Goal: Information Seeking & Learning: Learn about a topic

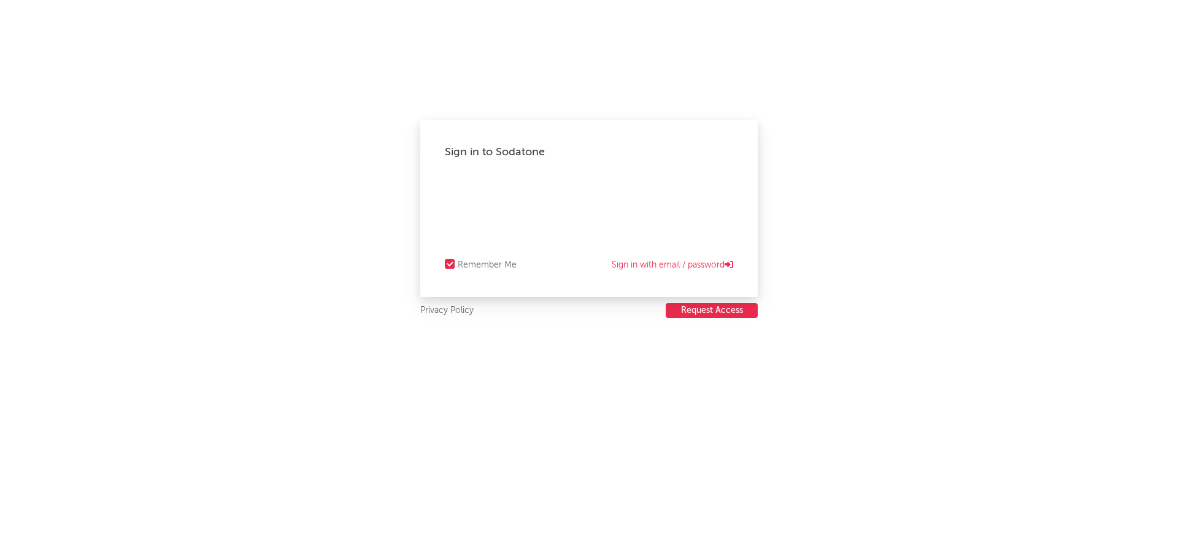
select select "recorded_music"
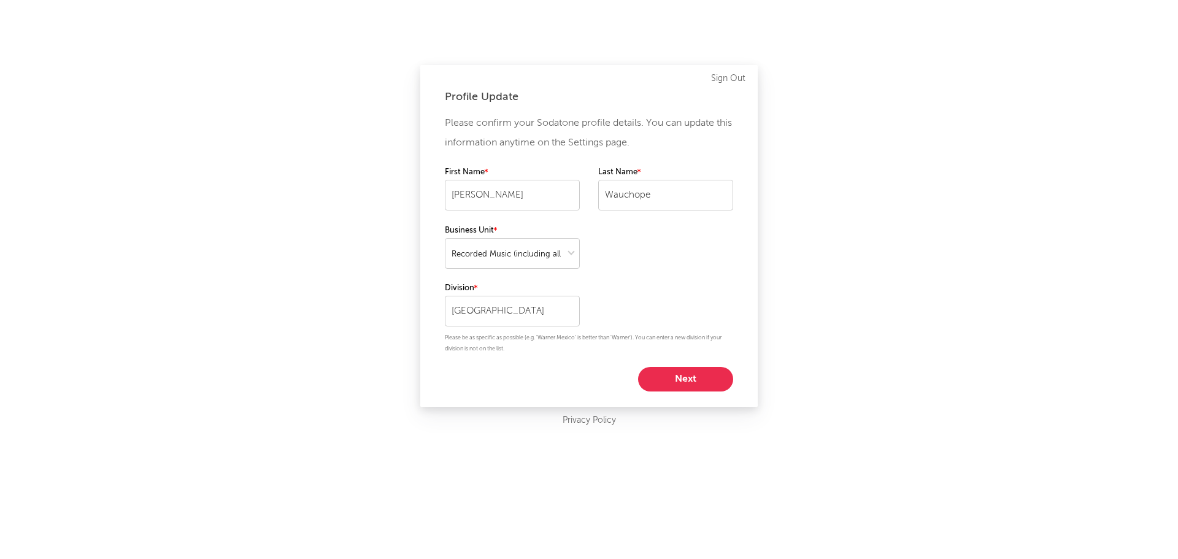
click at [704, 375] on button "Next" at bounding box center [685, 379] width 95 height 25
select select "marketing"
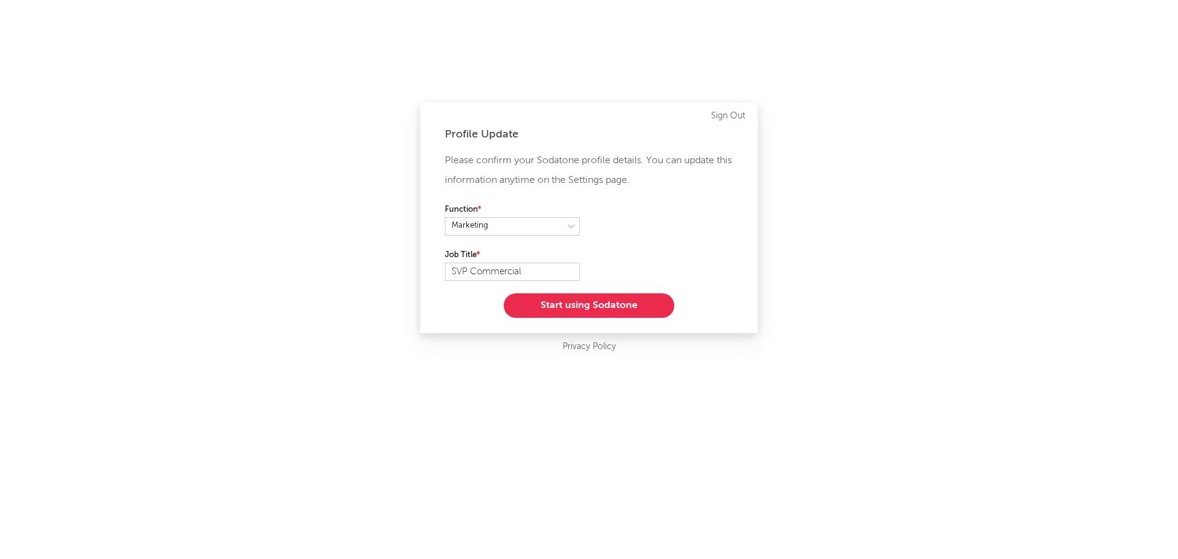
click at [597, 307] on button "Start using Sodatone" at bounding box center [589, 305] width 171 height 25
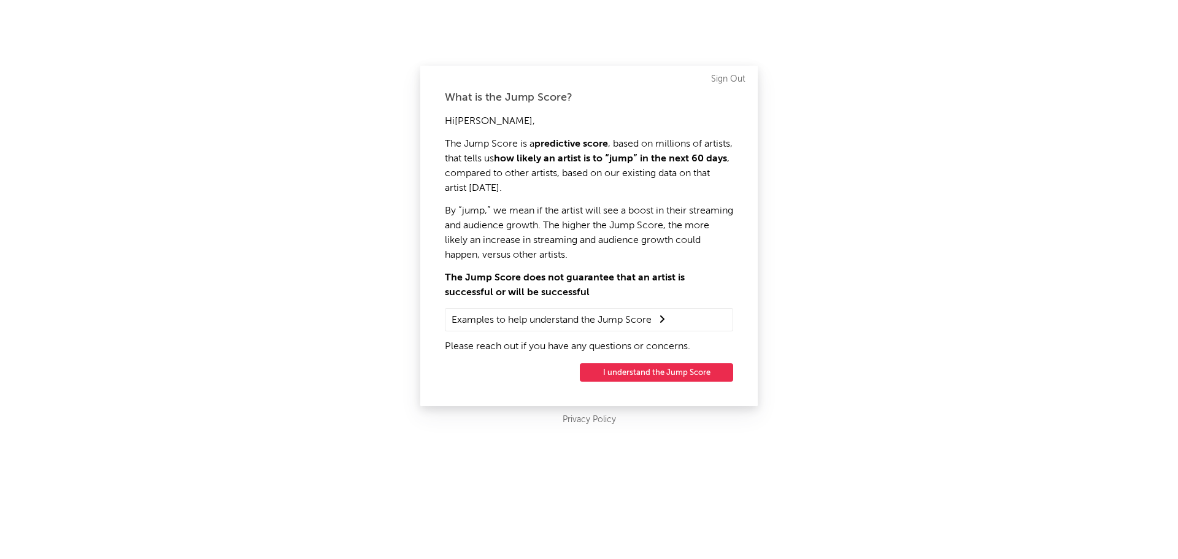
click at [645, 371] on button "I understand the Jump Score" at bounding box center [656, 372] width 153 height 18
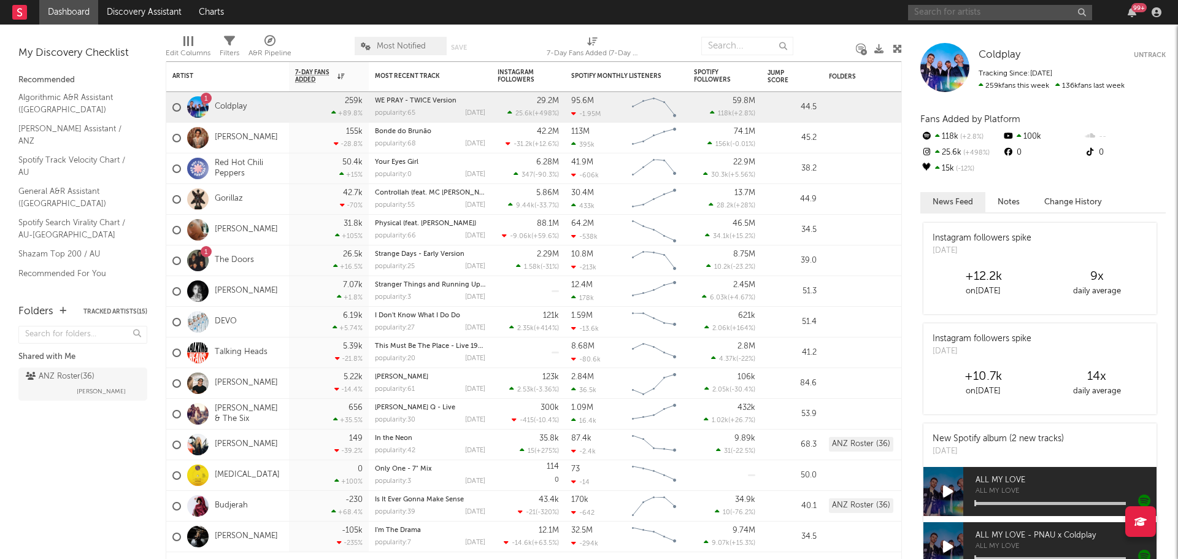
click at [946, 12] on input "text" at bounding box center [1000, 12] width 184 height 15
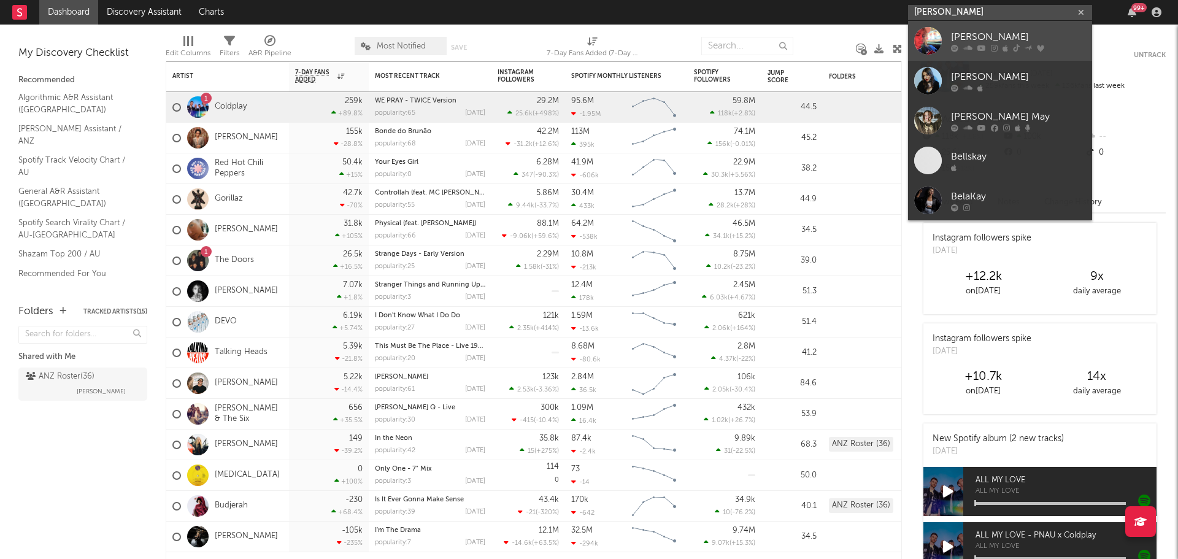
type input "[PERSON_NAME]"
click at [968, 39] on div "[PERSON_NAME]" at bounding box center [1018, 36] width 135 height 15
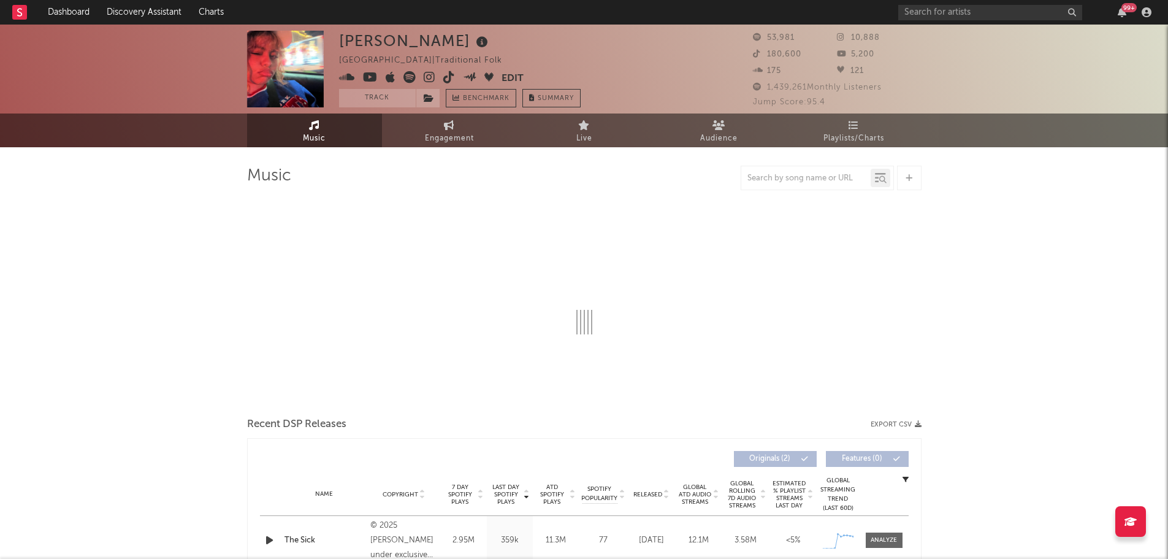
select select "1w"
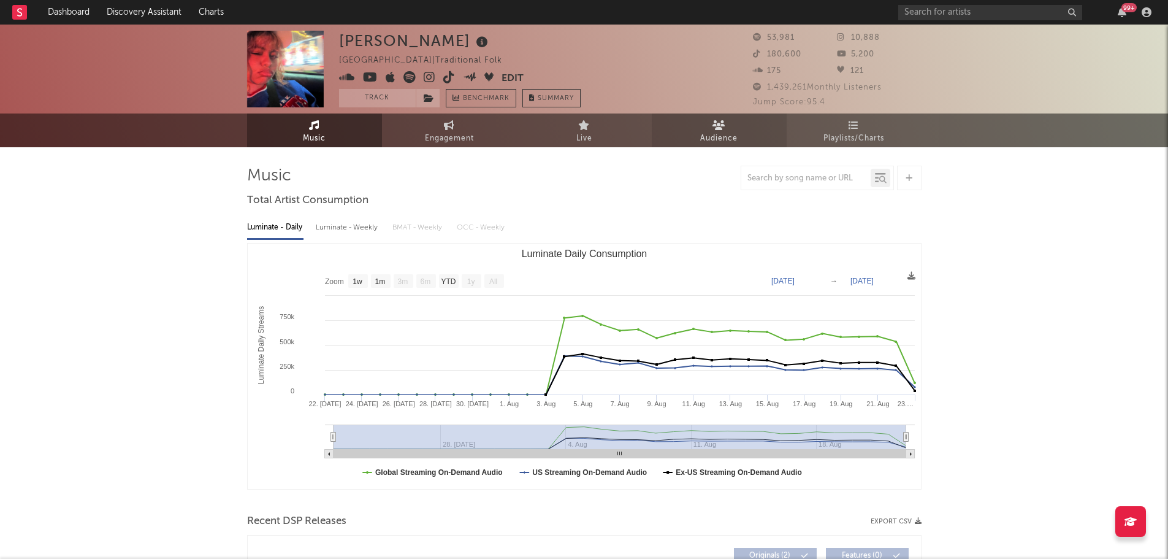
click at [719, 127] on icon at bounding box center [719, 125] width 13 height 10
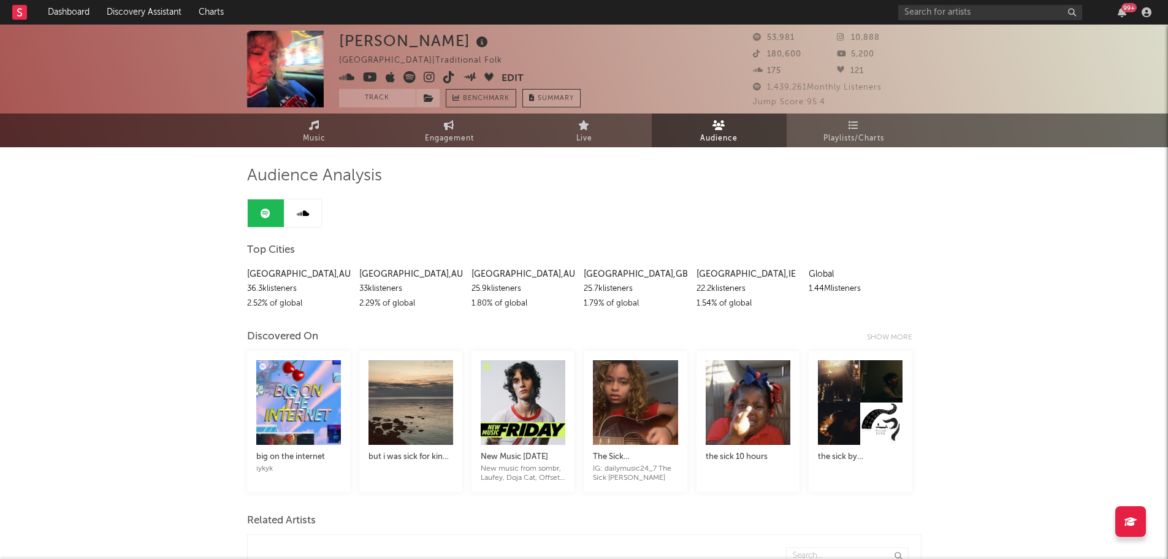
click at [550, 103] on button "Summary" at bounding box center [552, 98] width 58 height 18
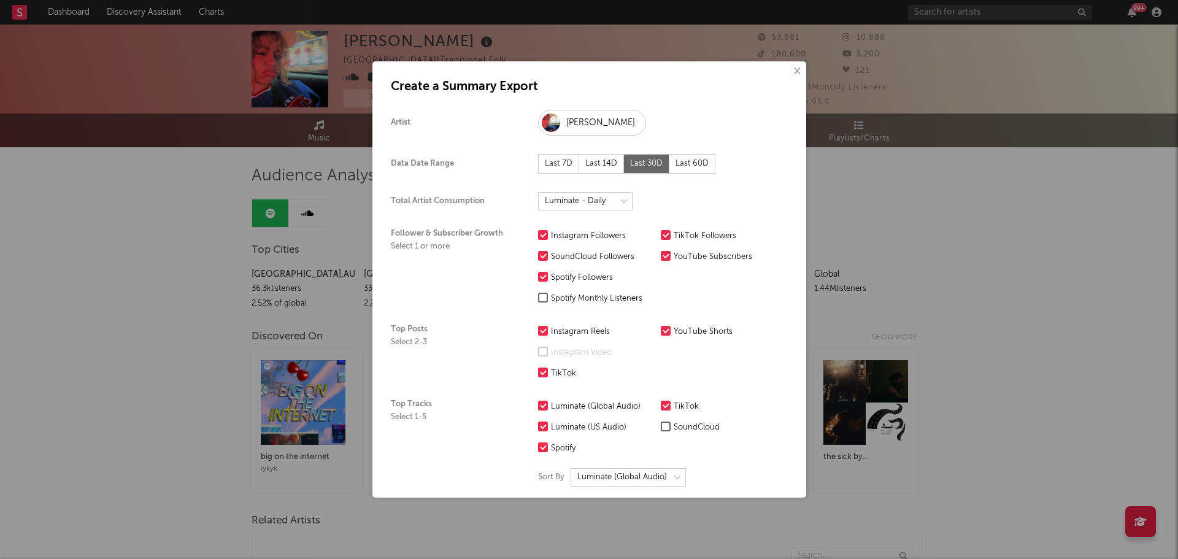
click at [789, 68] on button "×" at bounding box center [795, 70] width 13 height 13
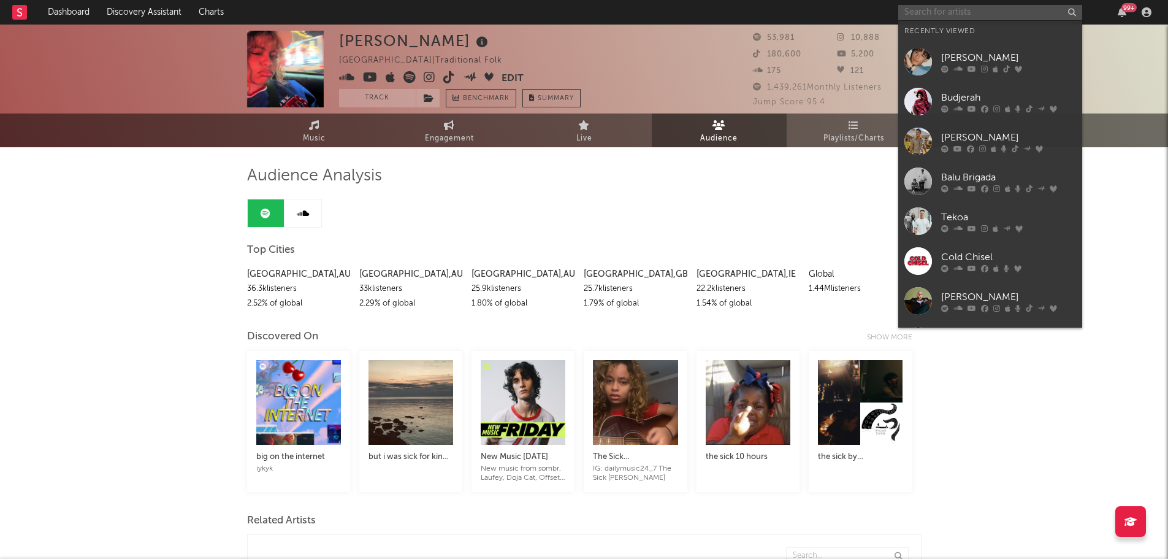
click at [911, 11] on input "text" at bounding box center [991, 12] width 184 height 15
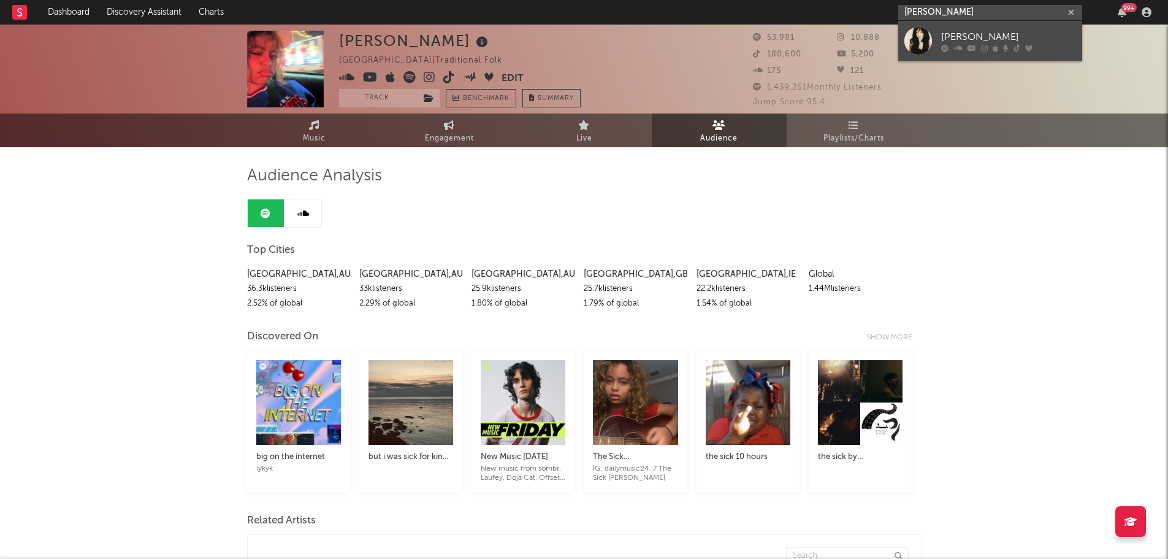
type input "[PERSON_NAME]"
click at [960, 32] on div "[PERSON_NAME]" at bounding box center [1008, 36] width 135 height 15
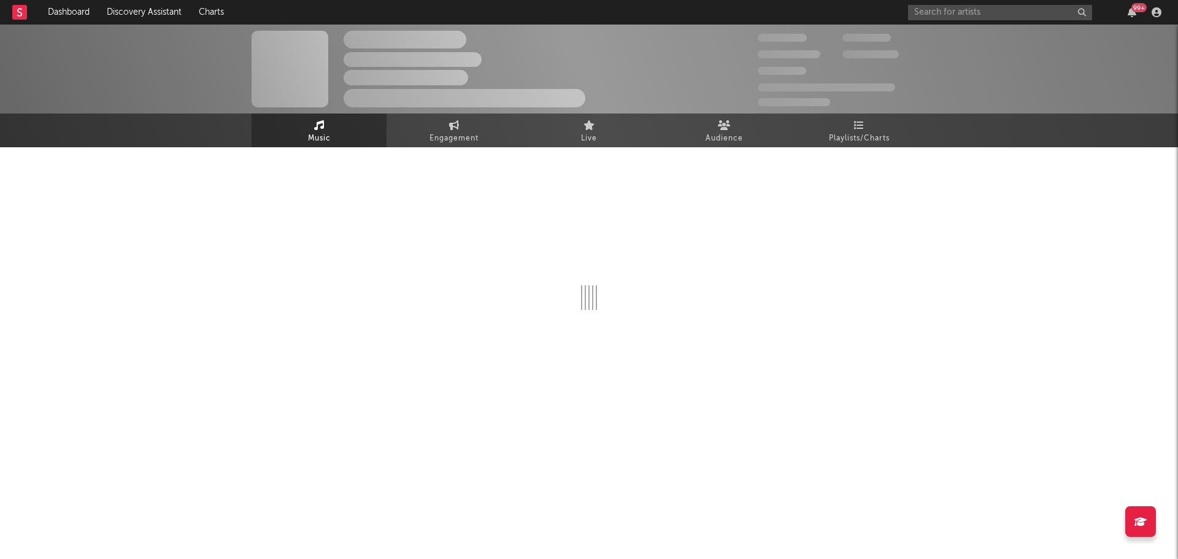
select select "6m"
